Goal: Task Accomplishment & Management: Manage account settings

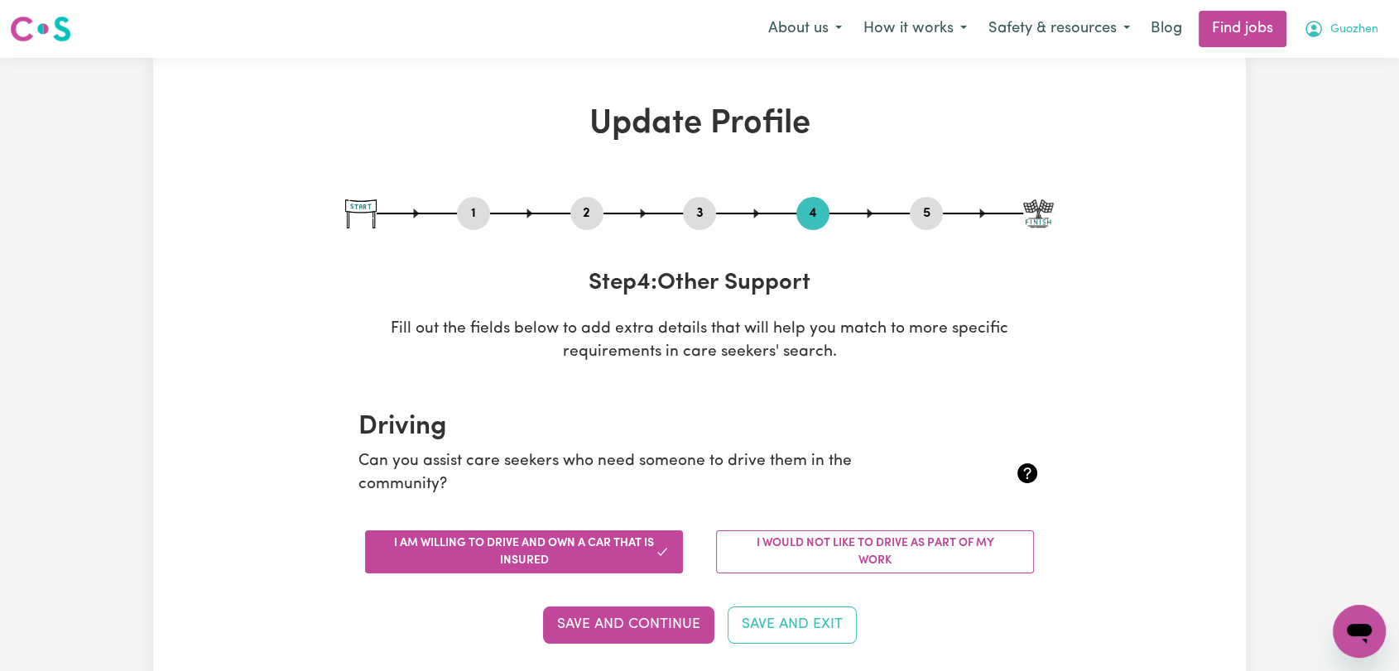
click at [1340, 25] on span "Guozhen" at bounding box center [1354, 30] width 48 height 18
click at [1319, 127] on link "Logout" at bounding box center [1323, 126] width 131 height 31
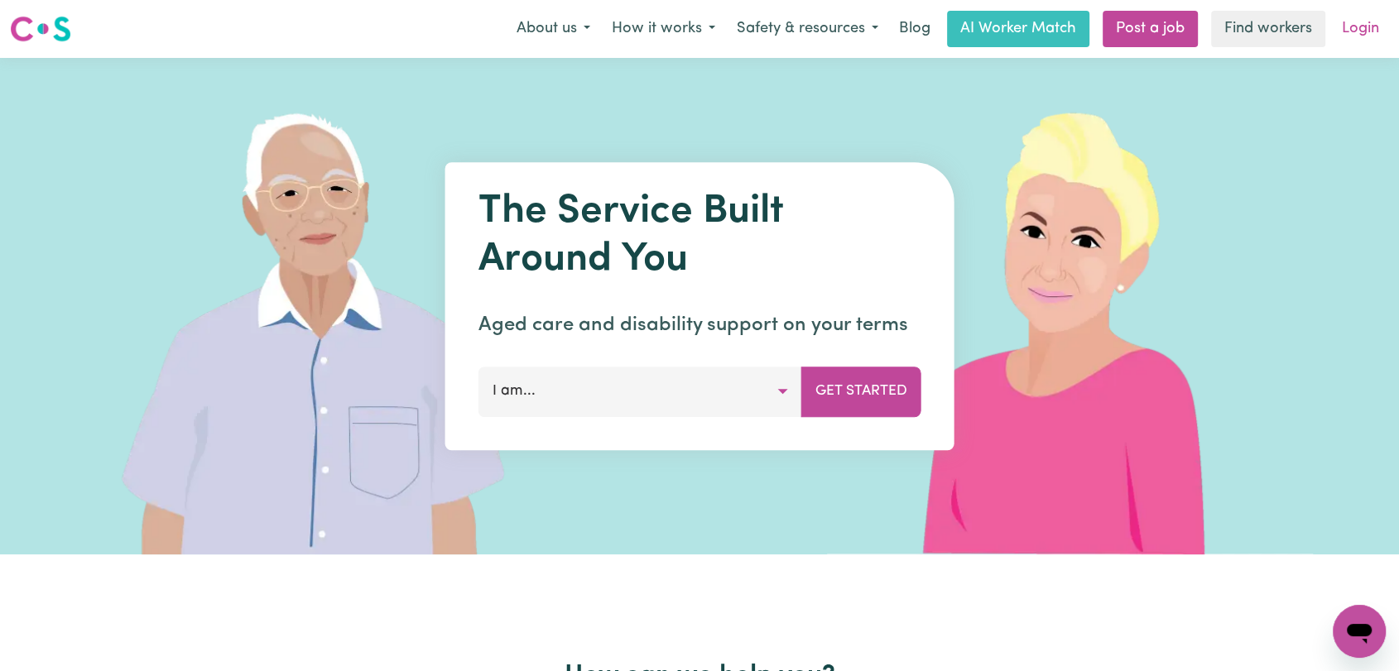
click at [1350, 30] on link "Login" at bounding box center [1360, 29] width 57 height 36
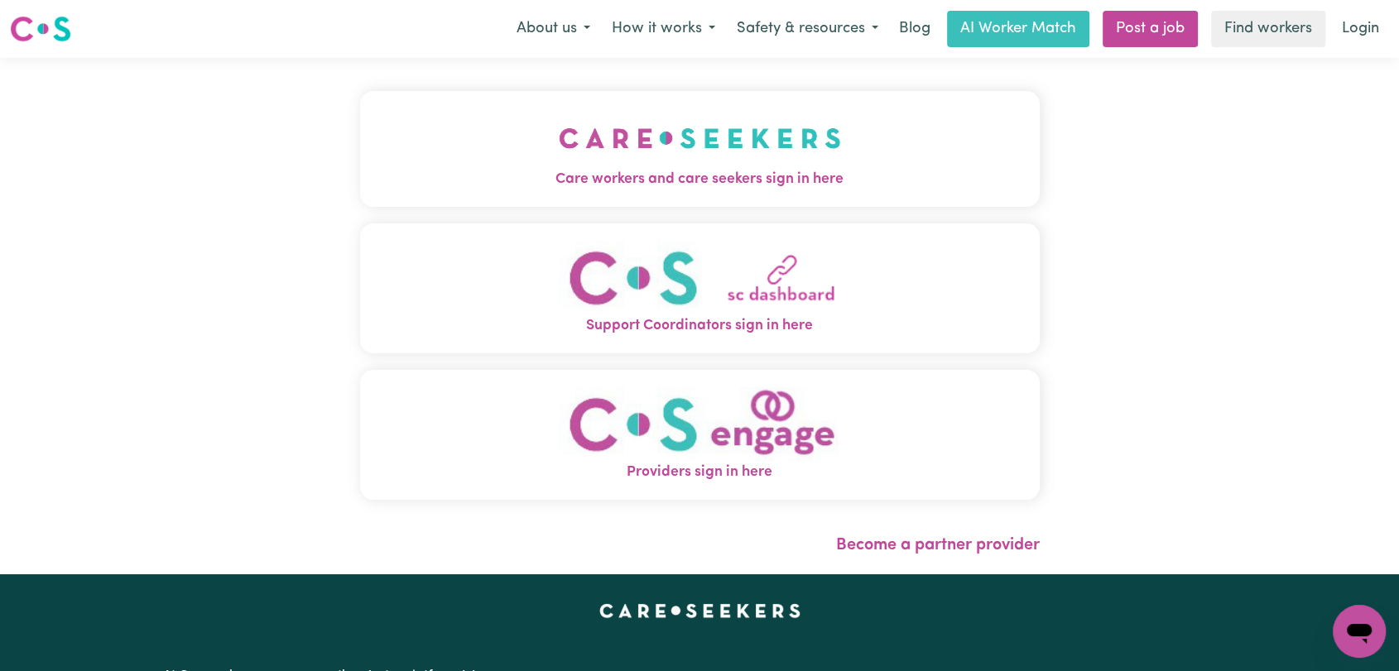
click at [697, 152] on img "Care workers and care seekers sign in here" at bounding box center [700, 138] width 282 height 61
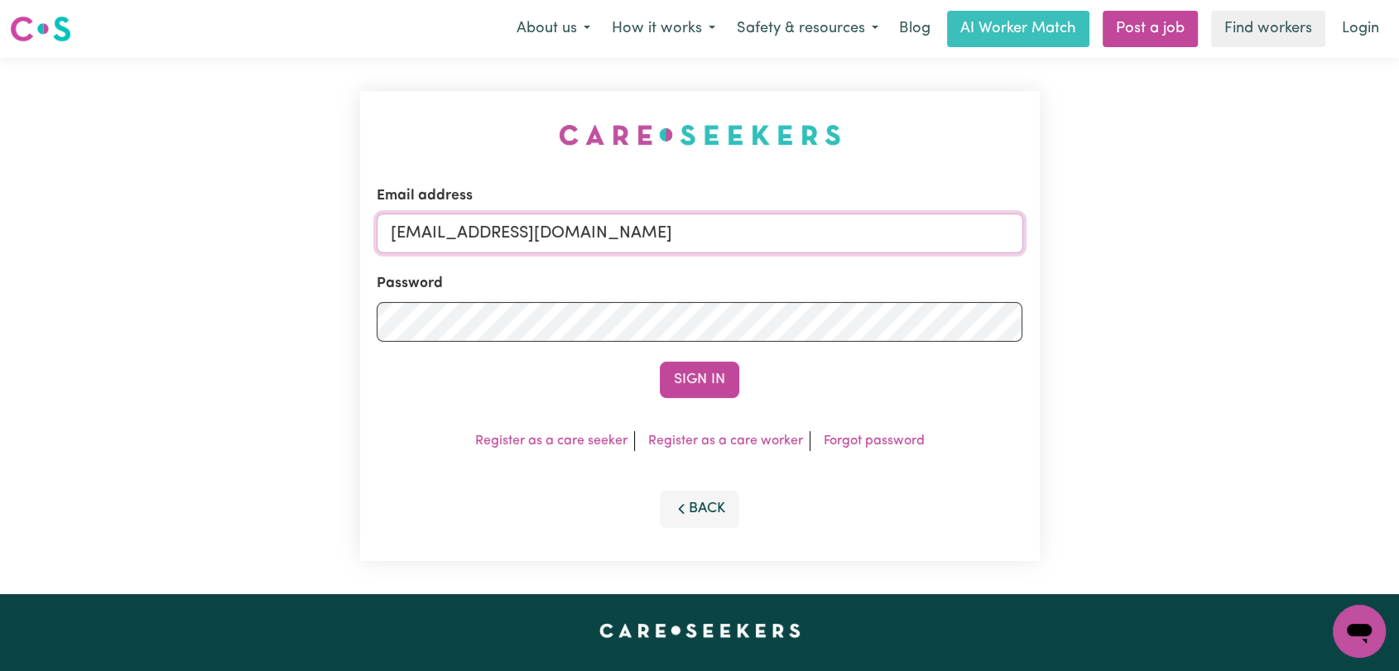
drag, startPoint x: 824, startPoint y: 219, endPoint x: 780, endPoint y: 250, distance: 53.5
click at [824, 219] on input "[EMAIL_ADDRESS][DOMAIN_NAME]" at bounding box center [700, 234] width 647 height 40
drag, startPoint x: 477, startPoint y: 235, endPoint x: 788, endPoint y: 243, distance: 311.4
click at [788, 243] on input "Superuser~[EMAIL_ADDRESS][DOMAIN_NAME]" at bounding box center [700, 234] width 647 height 40
type input "Superuser~[EMAIL_ADDRESS][DOMAIN_NAME]"
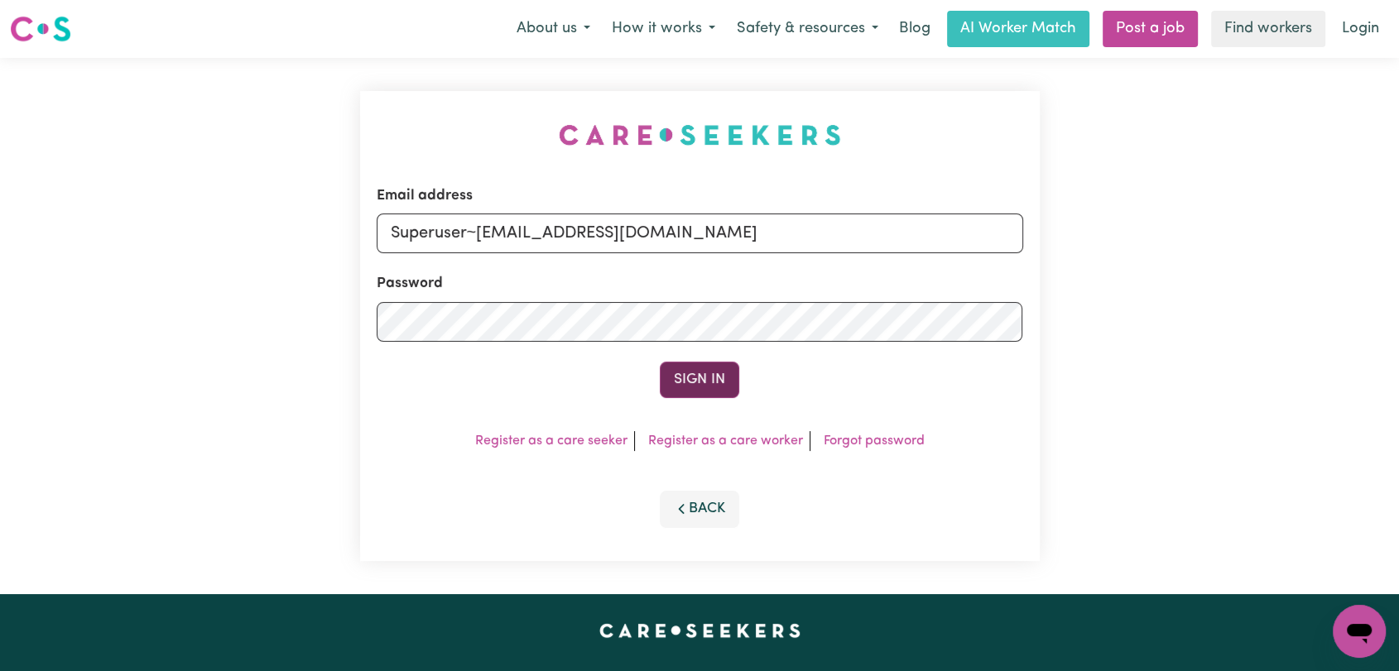
click at [693, 378] on button "Sign In" at bounding box center [699, 380] width 79 height 36
